Goal: Task Accomplishment & Management: Complete application form

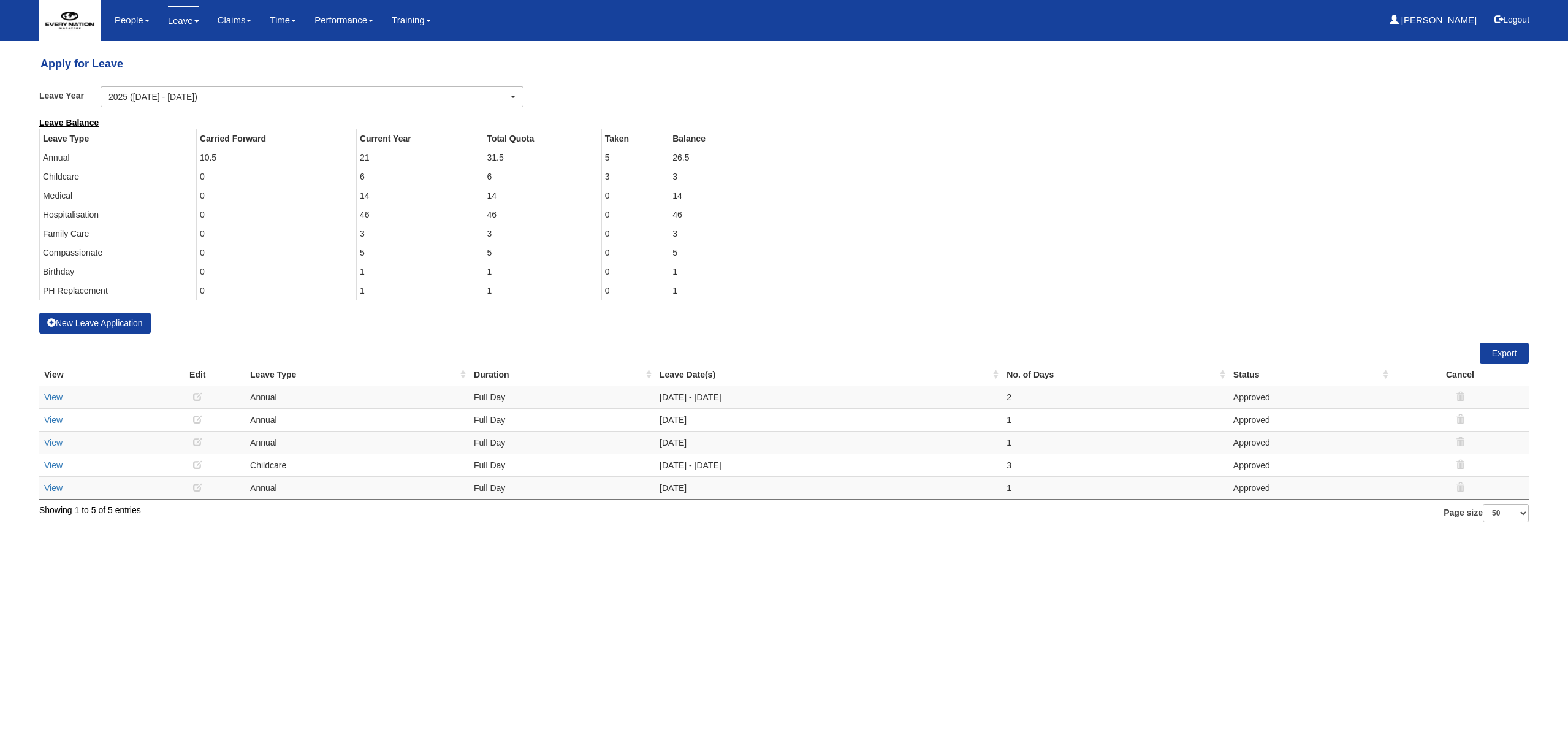
select select "50"
click at [197, 56] on link "Apply for Leave" at bounding box center [215, 54] width 112 height 24
select select "50"
click at [100, 320] on button "New Leave Application" at bounding box center [95, 323] width 112 height 21
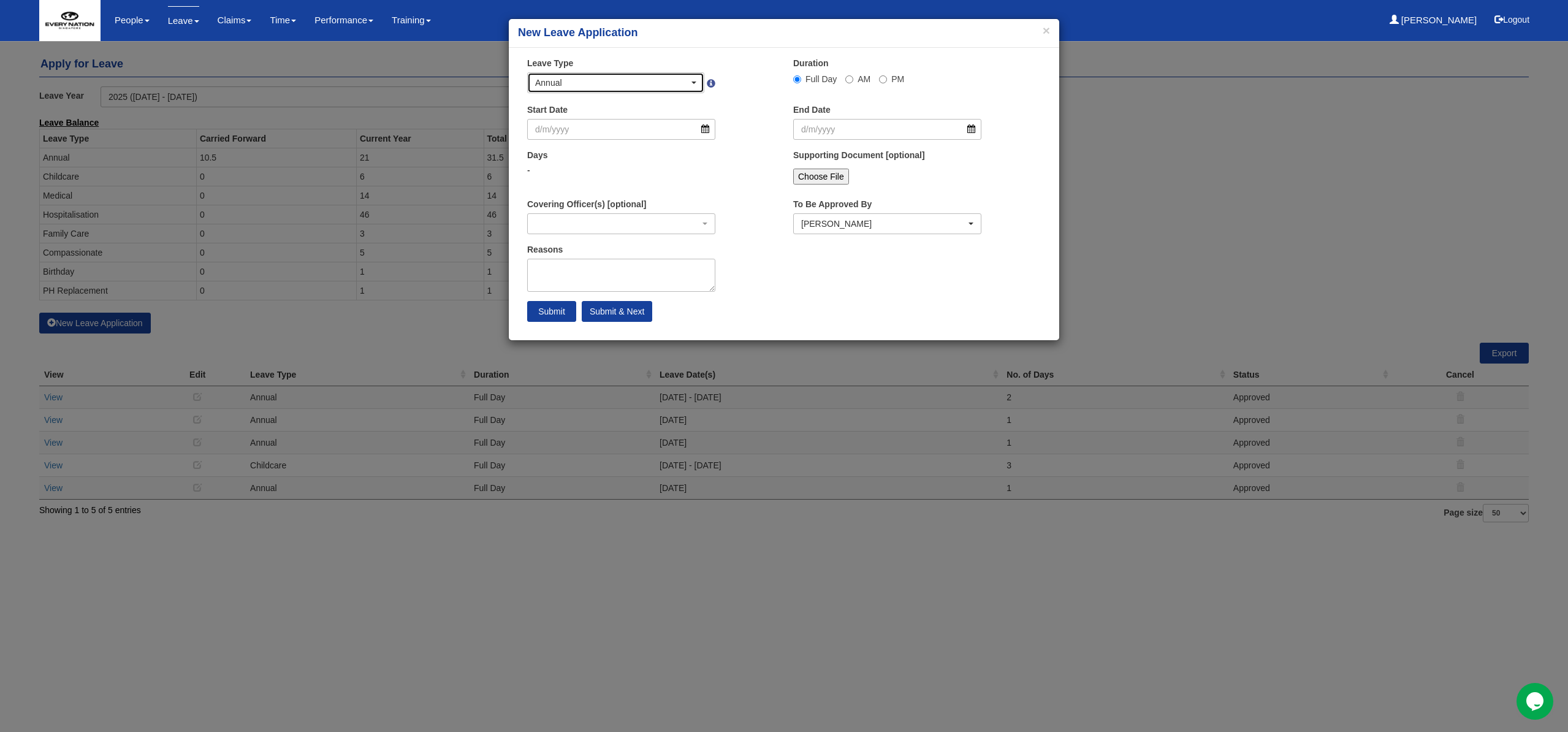
click at [678, 84] on div "Annual" at bounding box center [612, 83] width 154 height 12
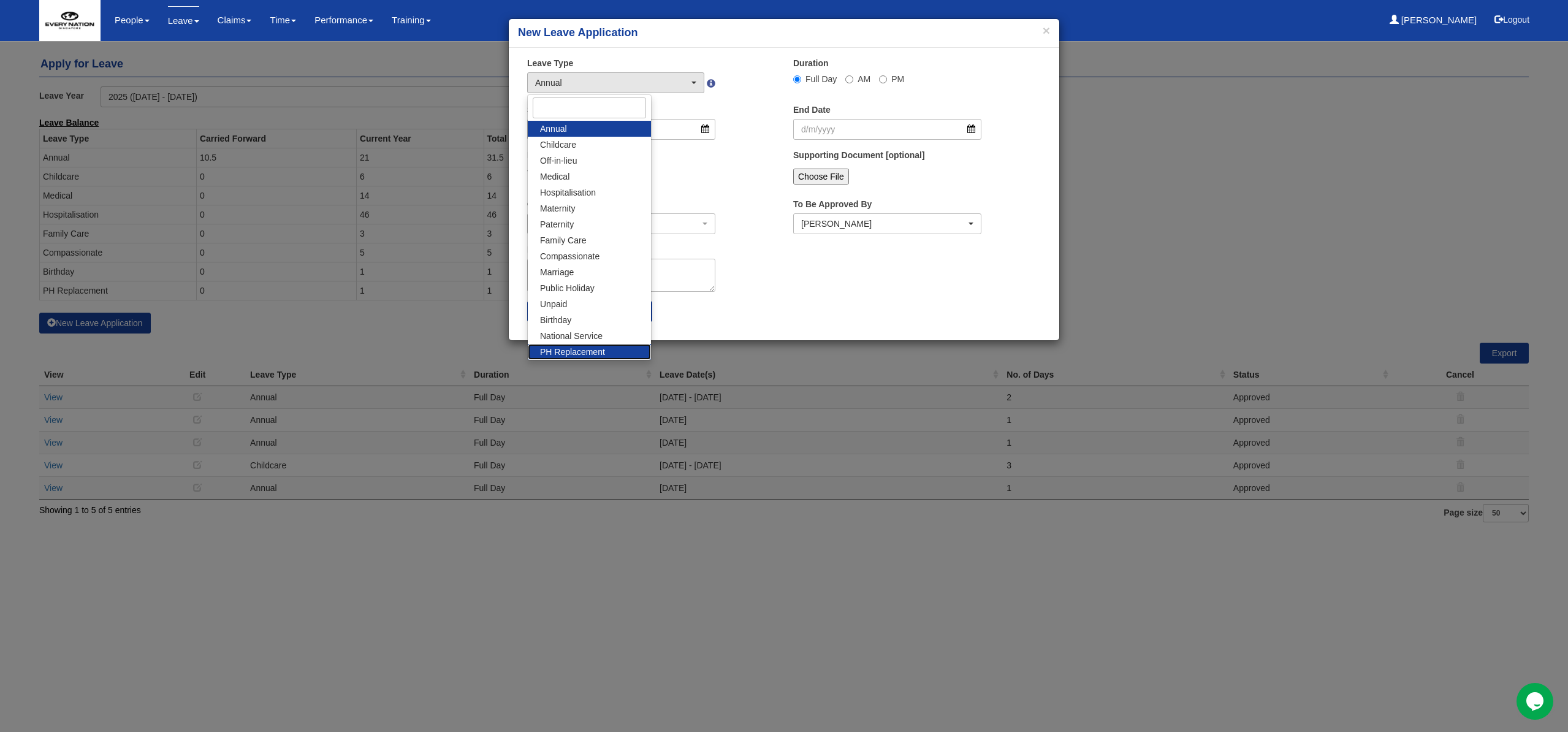
click at [586, 350] on span "PH Replacement" at bounding box center [572, 352] width 65 height 12
select select "26"
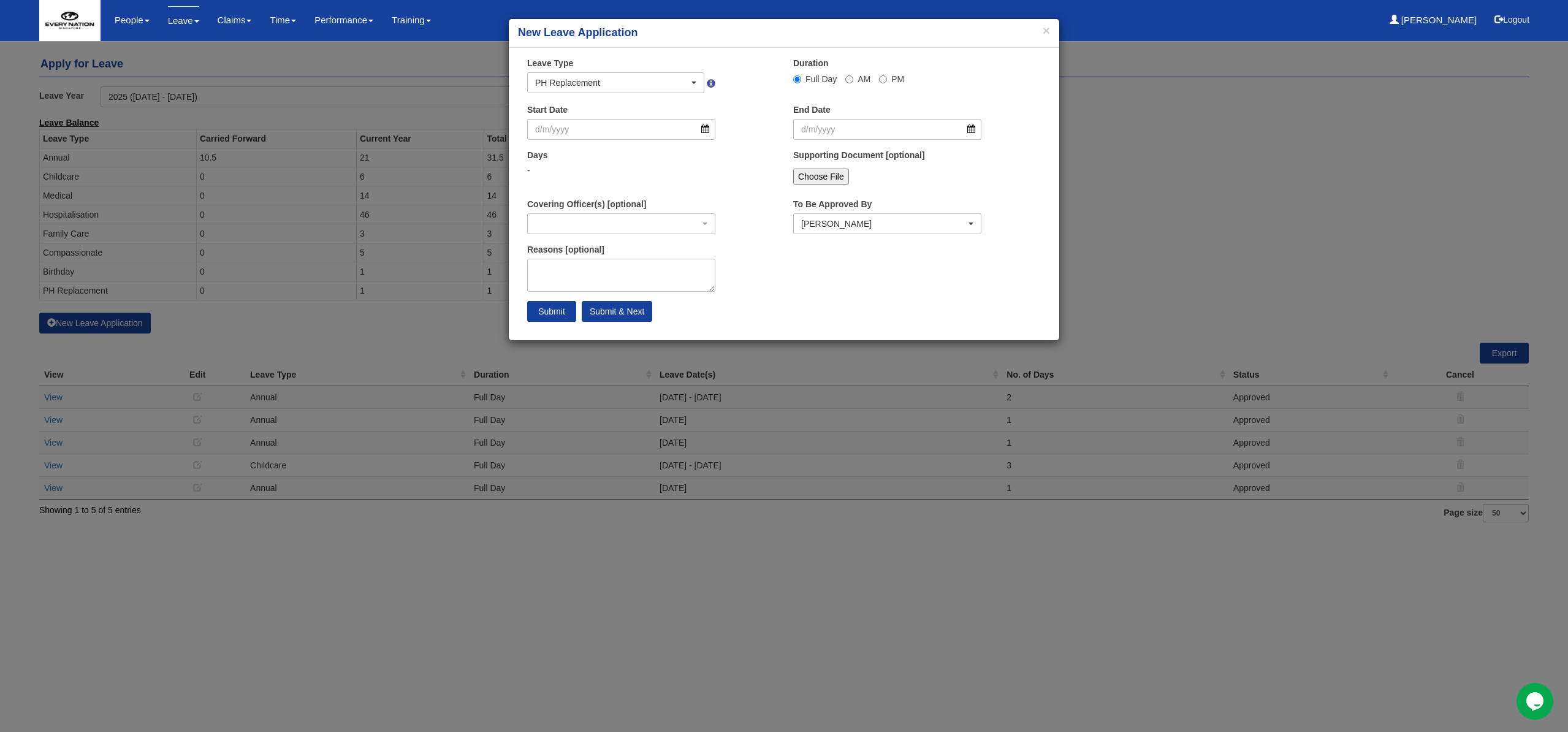
click at [744, 183] on div "Days -" at bounding box center [651, 172] width 266 height 45
click at [707, 129] on input "Start Date" at bounding box center [621, 130] width 188 height 21
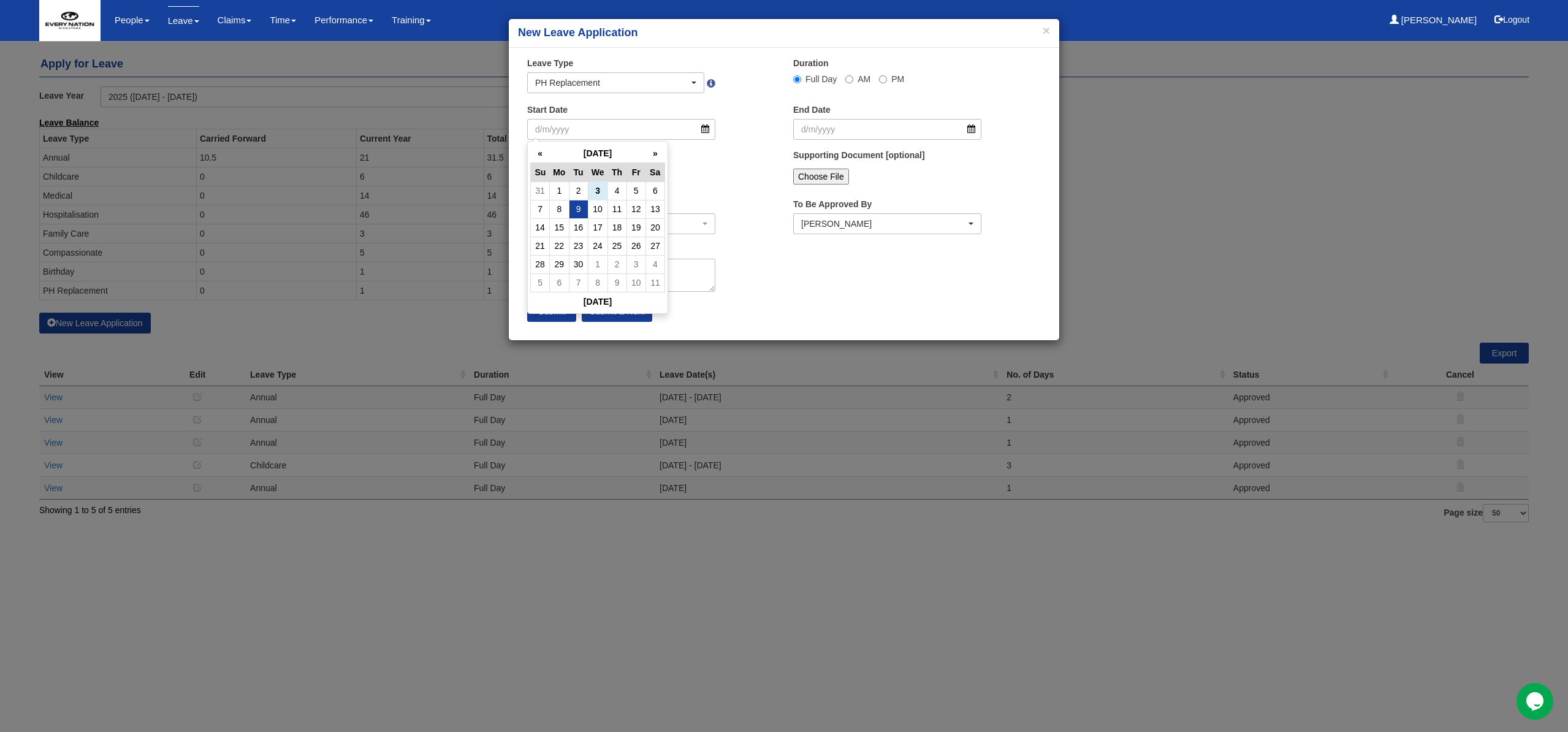
click at [583, 209] on td "9" at bounding box center [578, 208] width 19 height 18
type input "9/9/2025"
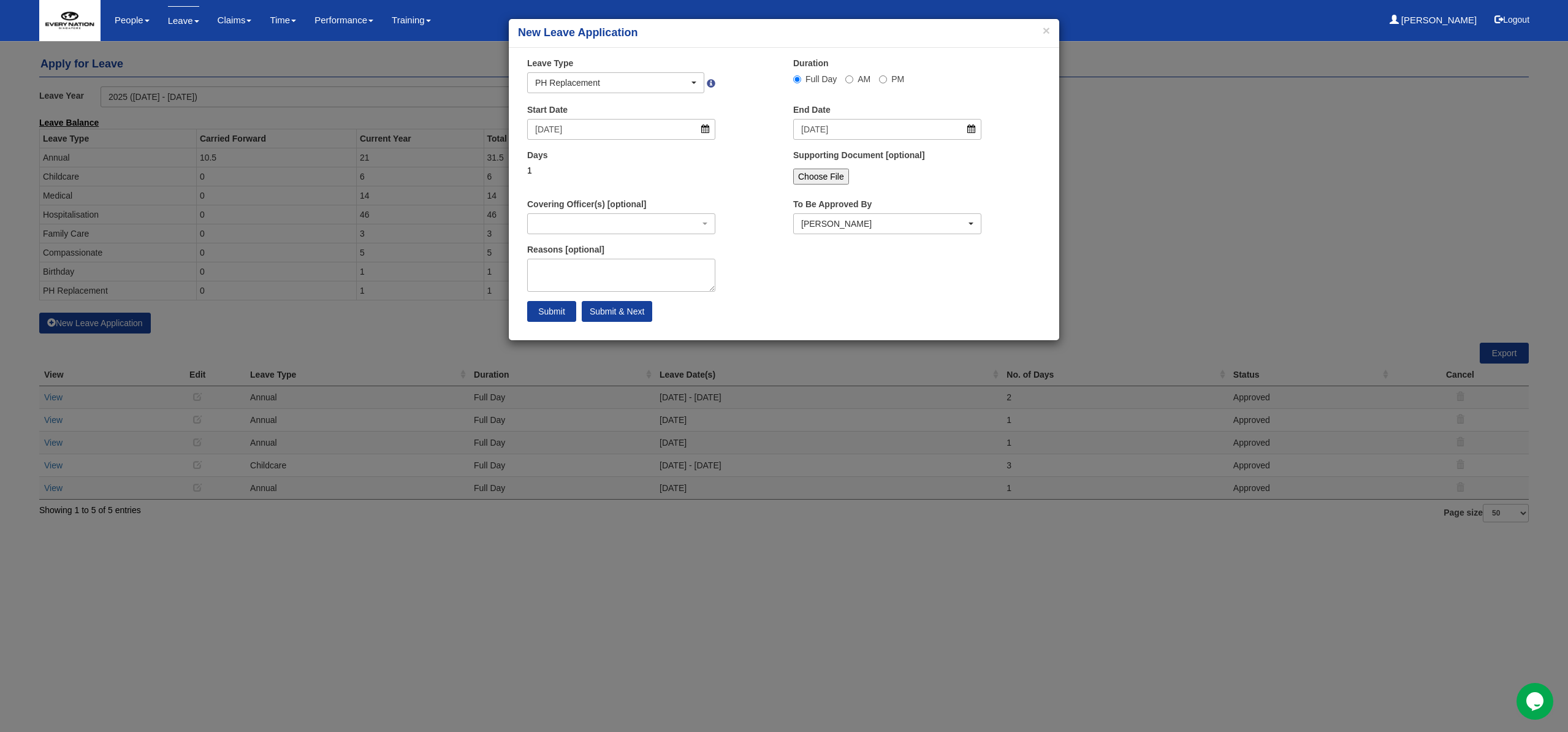
select select
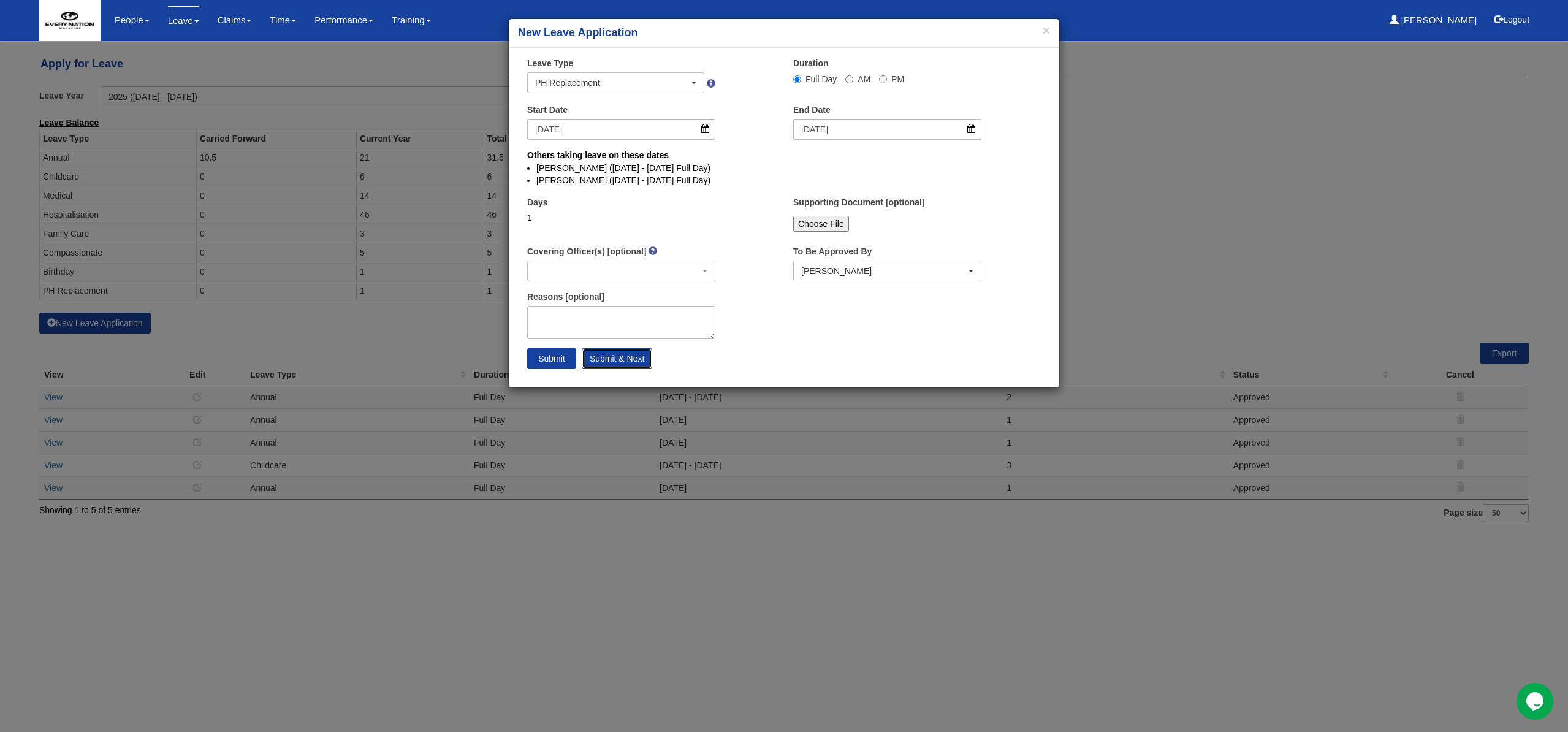
click at [628, 365] on input "Submit & Next" at bounding box center [617, 359] width 71 height 21
select select "1"
select select
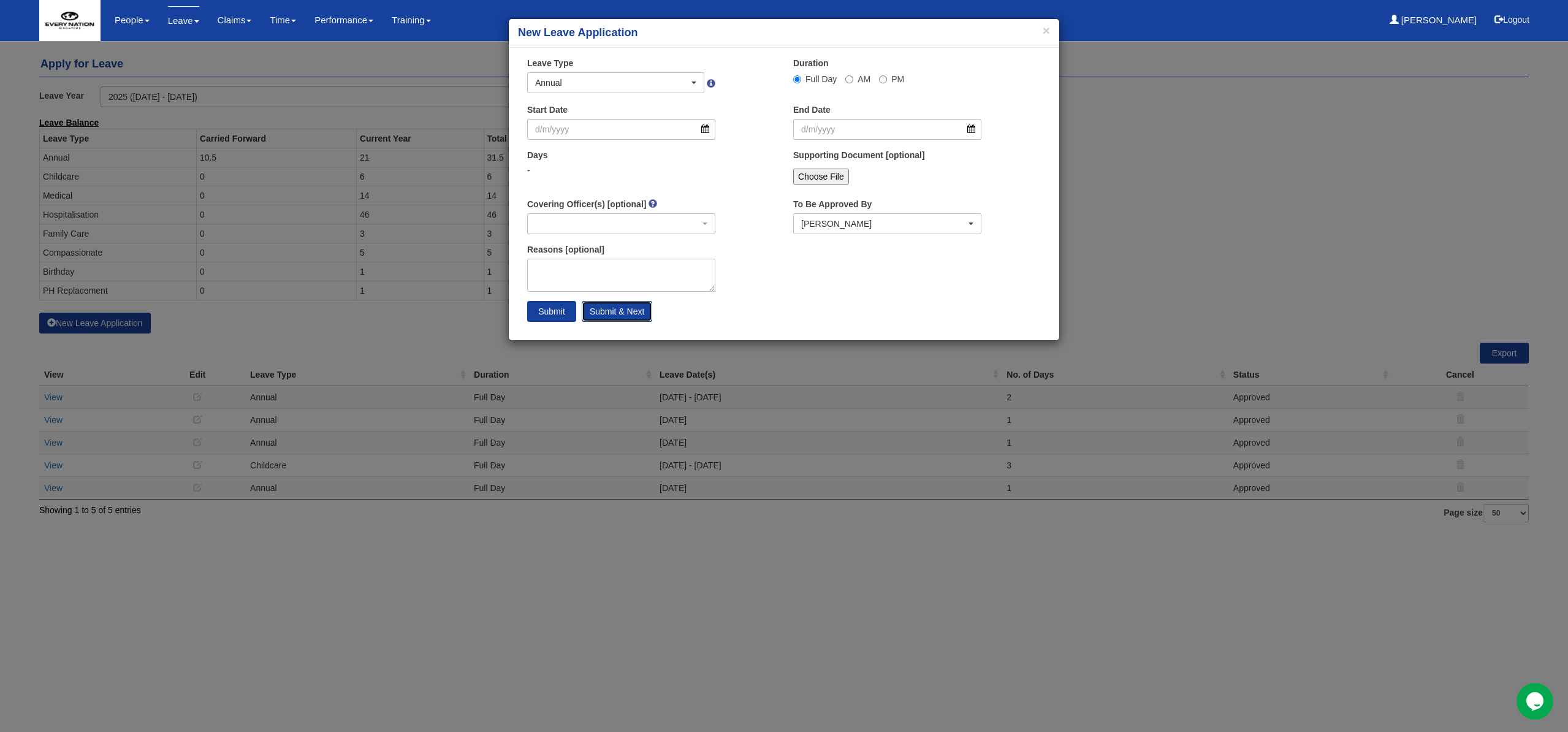
select select "50"
click at [706, 127] on input "Start Date" at bounding box center [621, 130] width 188 height 21
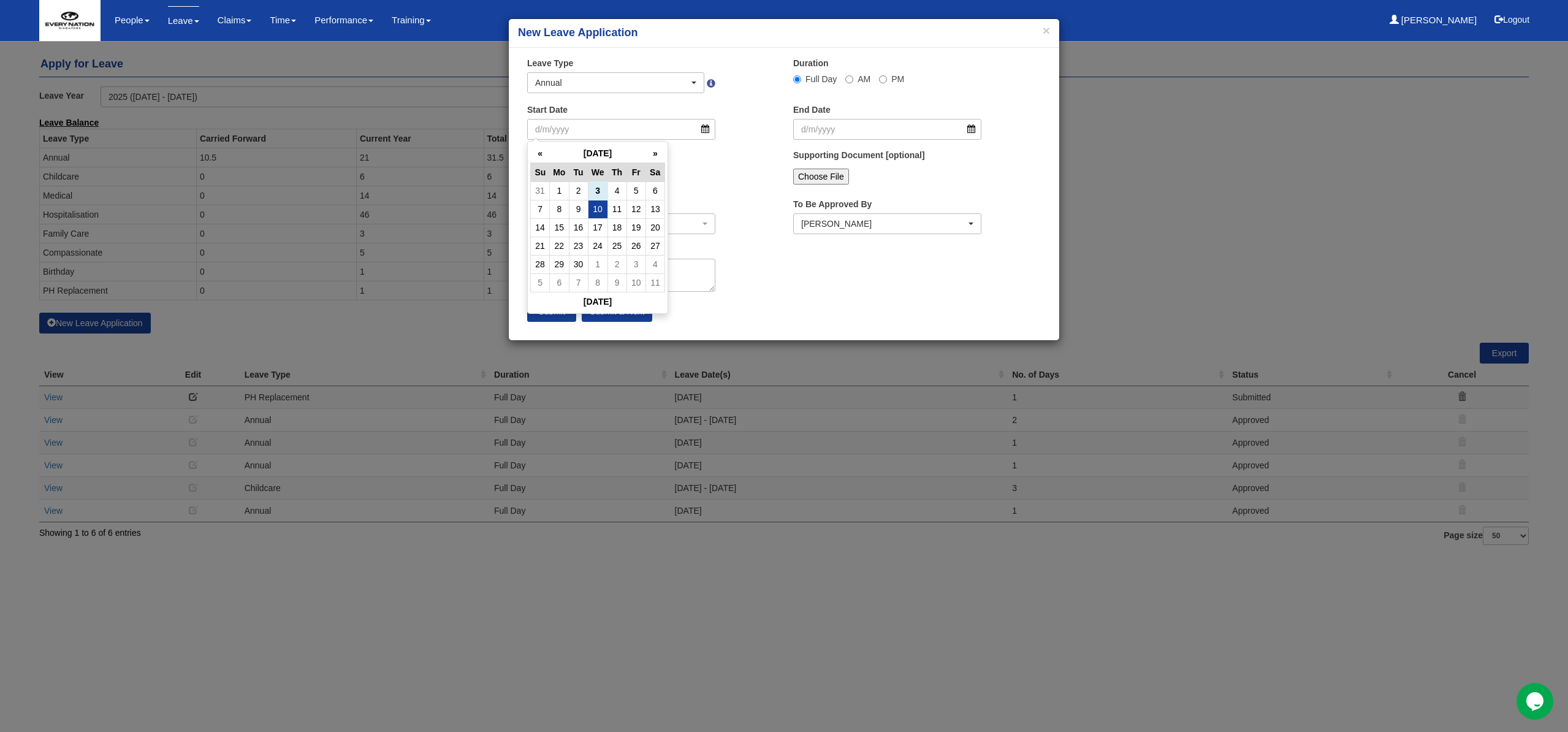
click at [603, 207] on td "10" at bounding box center [598, 208] width 20 height 18
type input "10/9/2025"
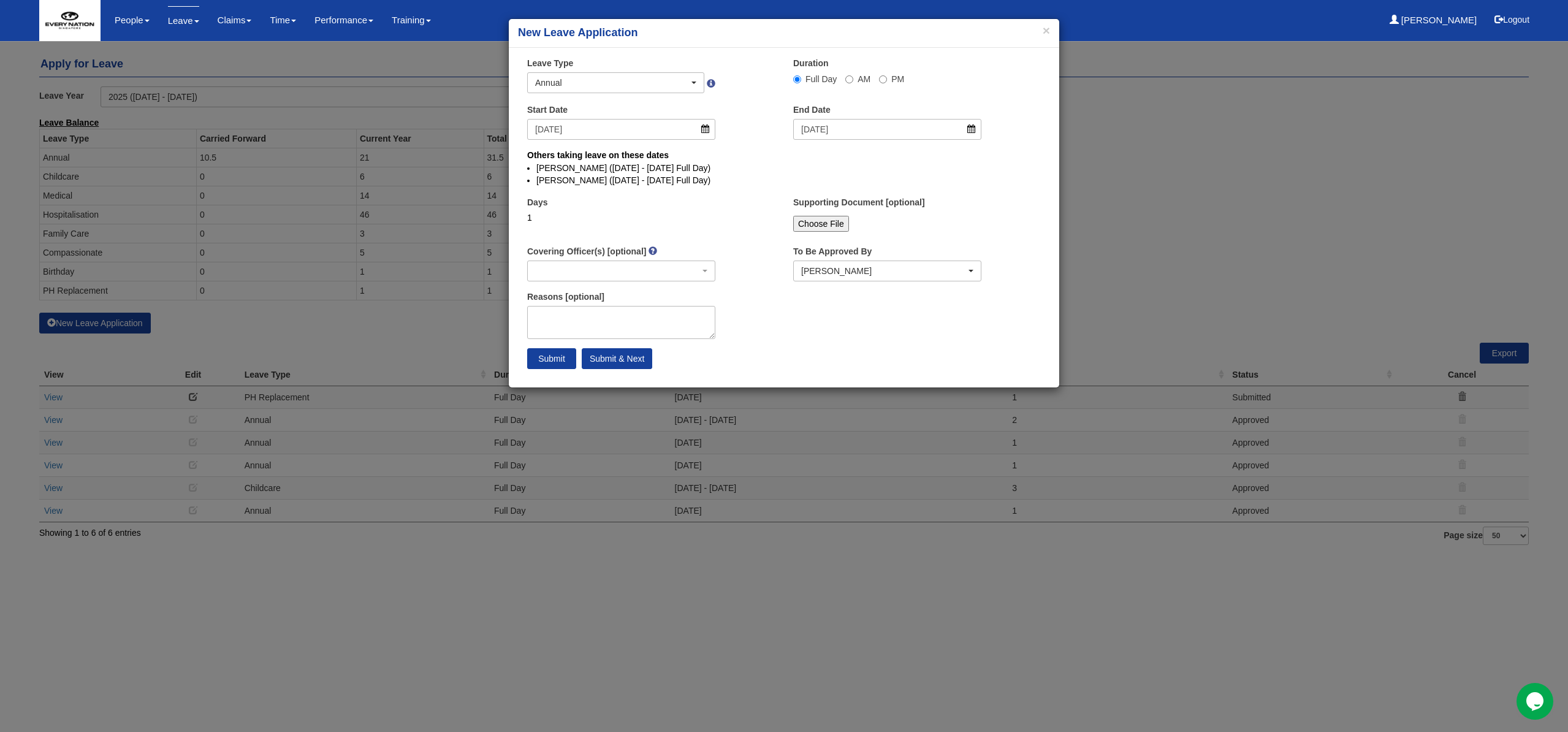
select select
click at [557, 364] on input "Submit" at bounding box center [551, 359] width 49 height 21
select select
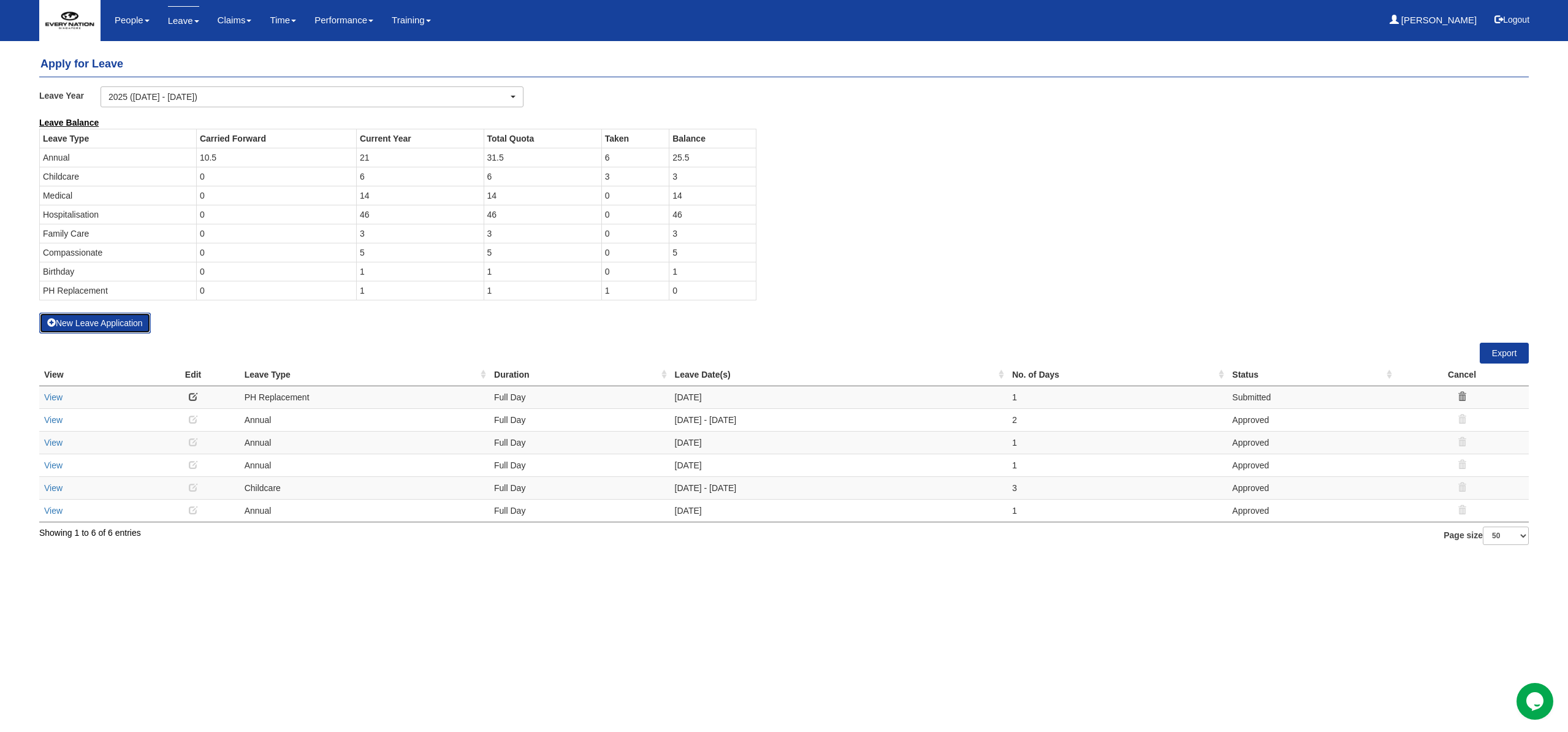
select select "50"
